Goal: Task Accomplishment & Management: Complete application form

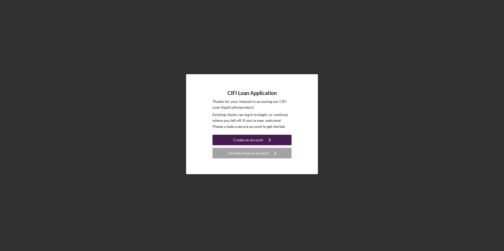
click at [251, 137] on div "Create an account" at bounding box center [248, 140] width 30 height 11
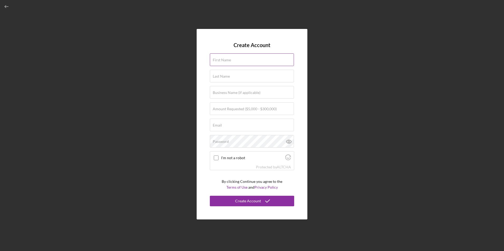
drag, startPoint x: 239, startPoint y: 58, endPoint x: 238, endPoint y: 61, distance: 2.8
click at [239, 58] on div "First Name" at bounding box center [252, 59] width 84 height 13
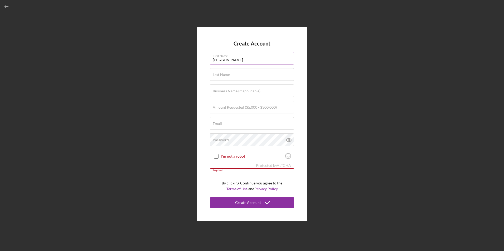
type input "[PERSON_NAME]"
type input "[PERSON_NAME] Comfort Air LLC"
type input "$300,000"
type input "[EMAIL_ADDRESS][DOMAIN_NAME]"
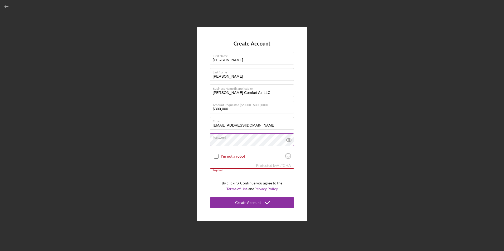
click at [287, 140] on icon at bounding box center [288, 140] width 13 height 13
click at [289, 140] on icon at bounding box center [289, 140] width 2 height 2
click at [217, 155] on input "I'm not a robot" at bounding box center [216, 156] width 5 height 5
checkbox input "true"
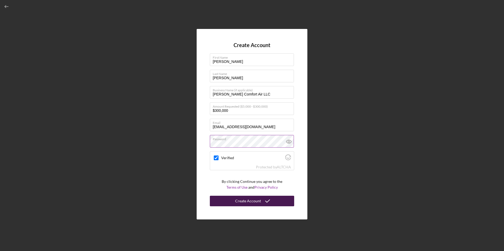
click at [246, 200] on div "Create Account" at bounding box center [248, 201] width 26 height 11
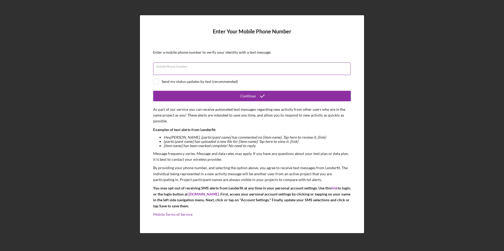
click at [225, 65] on div "Mobile Phone Number" at bounding box center [252, 68] width 198 height 13
type input "[PHONE_NUMBER]"
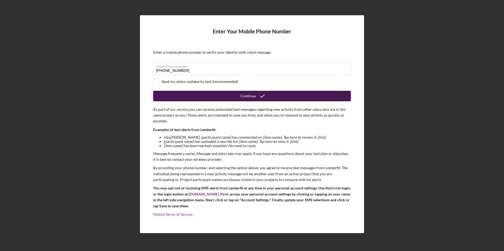
click at [261, 94] on icon "submit" at bounding box center [262, 96] width 13 height 13
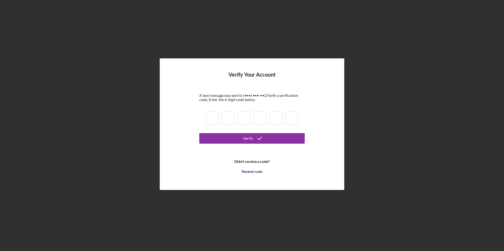
click at [209, 118] on input at bounding box center [212, 118] width 13 height 13
type input "8"
type input "5"
type input "4"
type input "6"
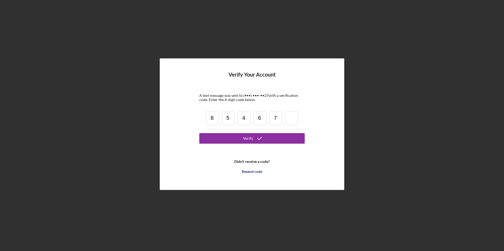
type input "7"
type input "8"
click at [260, 138] on icon "submit" at bounding box center [259, 138] width 13 height 13
